Goal: Task Accomplishment & Management: Use online tool/utility

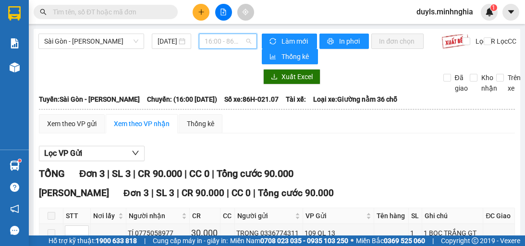
click at [221, 44] on span "16:00 - 86H-021.07" at bounding box center [227, 41] width 47 height 14
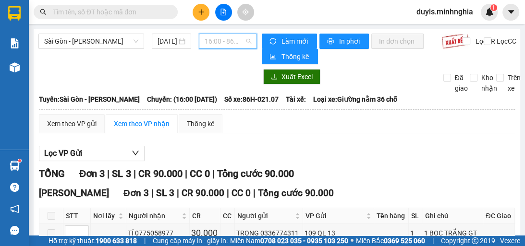
scroll to position [54, 0]
click at [221, 44] on span "16:00 - 86H-021.07" at bounding box center [227, 41] width 47 height 14
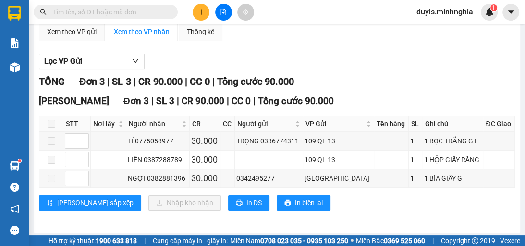
scroll to position [0, 0]
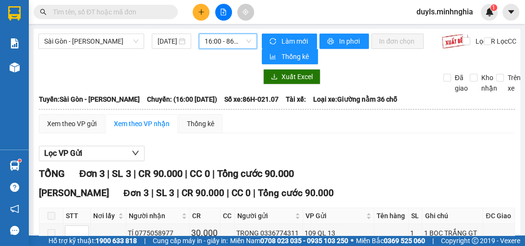
click at [222, 43] on span "16:00 - 86H-021.07" at bounding box center [227, 41] width 47 height 14
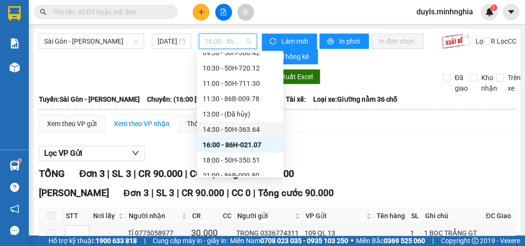
click at [267, 127] on div "14:30 - 50H-363.64" at bounding box center [240, 129] width 75 height 11
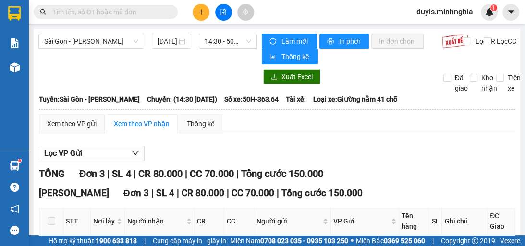
click at [267, 127] on div "Xem theo VP gửi Xem theo VP nhận Thống kê" at bounding box center [277, 123] width 476 height 19
click at [336, 138] on div "Xem theo VP gửi Xem theo VP nhận Thống kê Lọc VP Gửi TỔNG Đơn 3 | SL 4 | CR 80…" at bounding box center [277, 225] width 476 height 223
click at [349, 134] on div "Xem theo VP gửi Xem theo VP nhận Thống kê Lọc VP Gửi TỔNG Đơn 3 | SL 4 | CR 80…" at bounding box center [277, 225] width 476 height 223
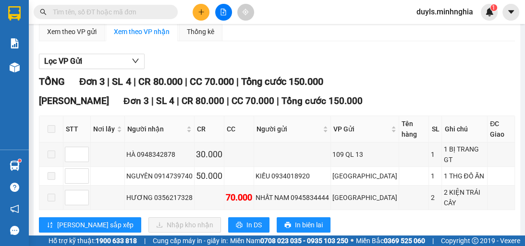
click at [382, 75] on div "TỔNG Đơn 3 | SL 4 | CR 80.000 | CC 70.000 | Tổng cước 150.000" at bounding box center [277, 81] width 476 height 15
